Goal: Check status

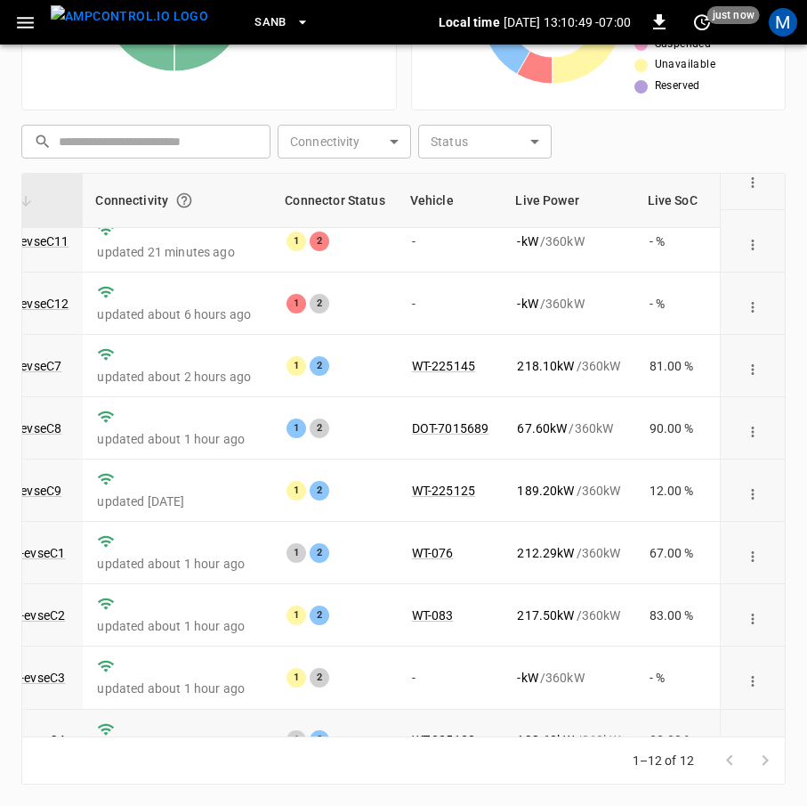
scroll to position [0, 193]
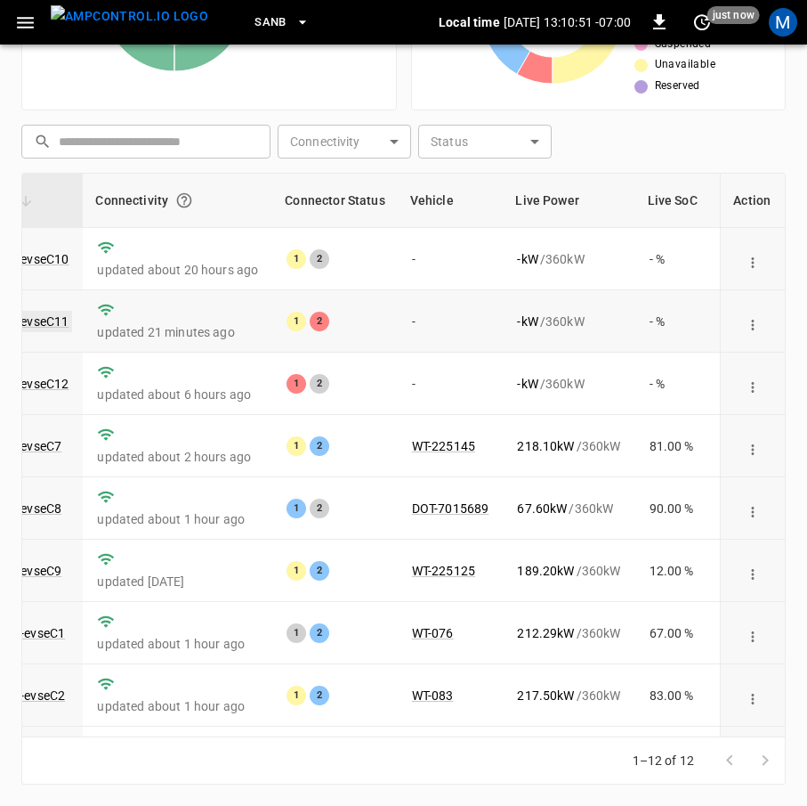
click at [38, 318] on link "ca-sb-se-evseC11" at bounding box center [19, 321] width 106 height 21
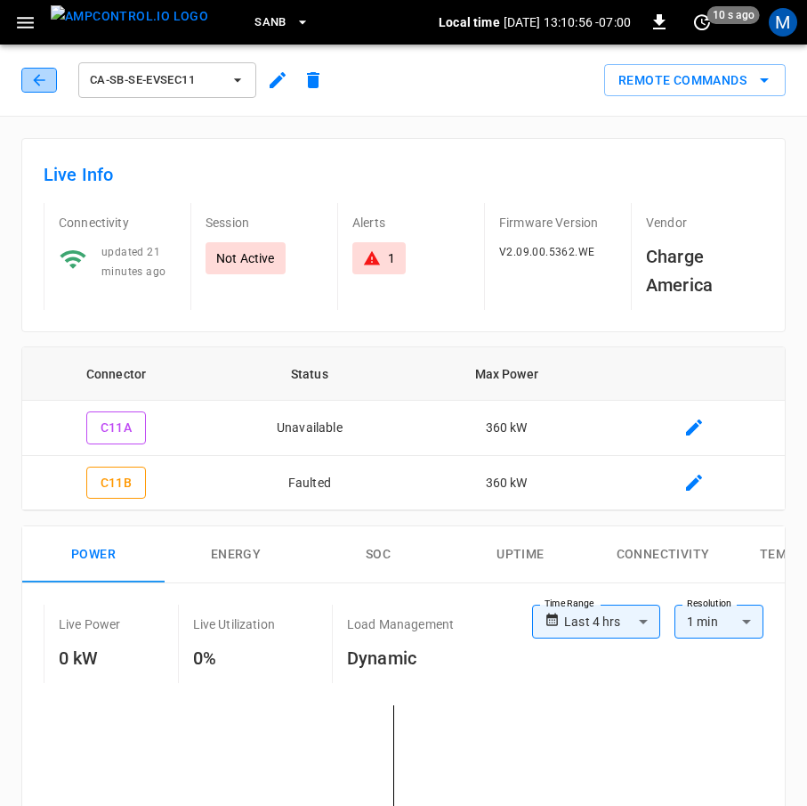
click at [30, 80] on icon "button" at bounding box center [39, 80] width 18 height 18
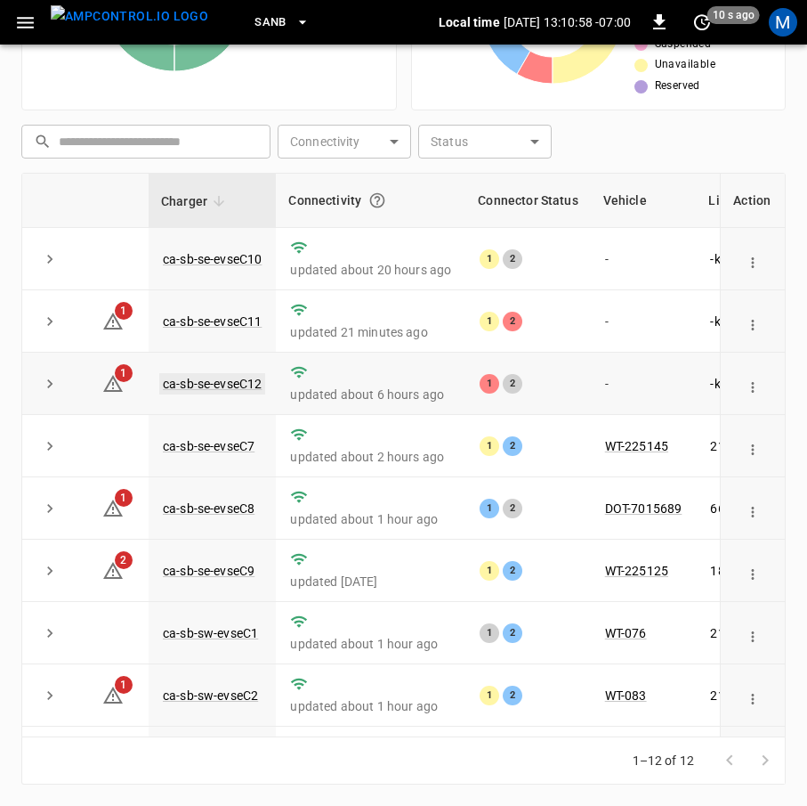
click at [231, 380] on link "ca-sb-se-evseC12" at bounding box center [212, 383] width 106 height 21
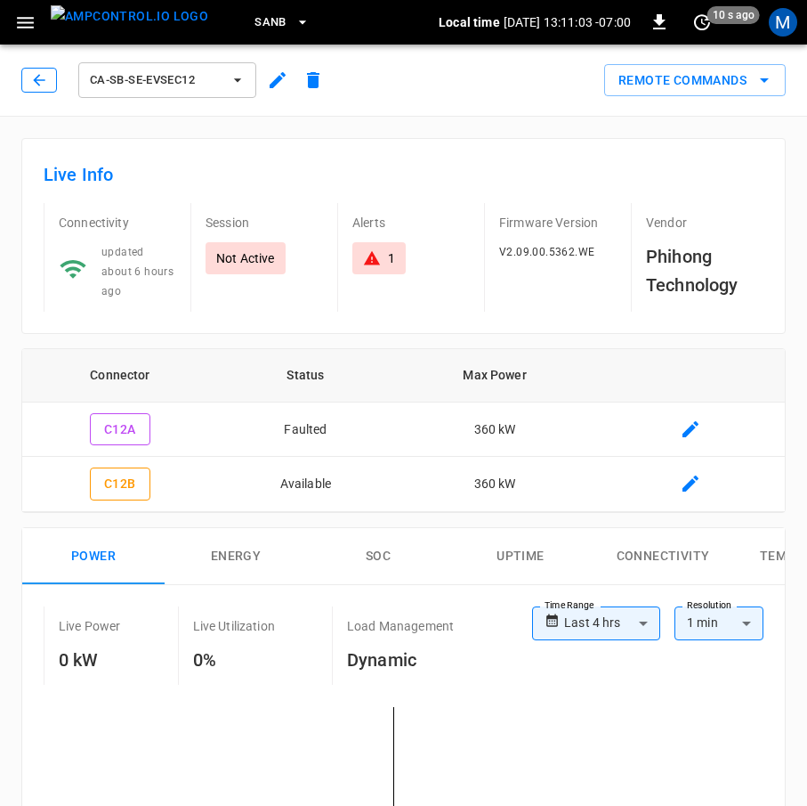
click at [31, 80] on icon "button" at bounding box center [39, 80] width 18 height 18
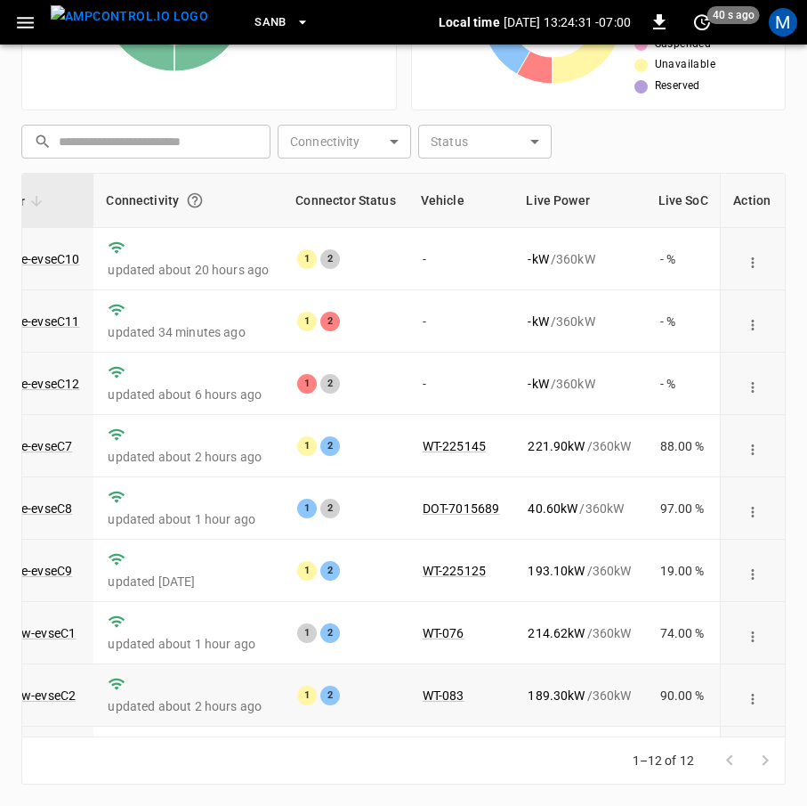
scroll to position [261, 183]
